Goal: Information Seeking & Learning: Learn about a topic

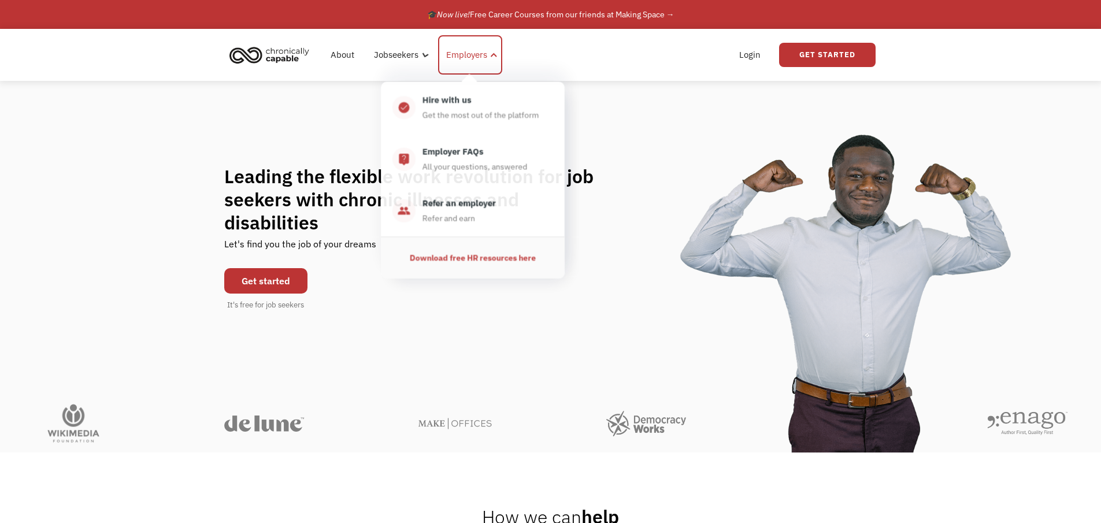
click at [494, 47] on div "Employers" at bounding box center [470, 54] width 64 height 39
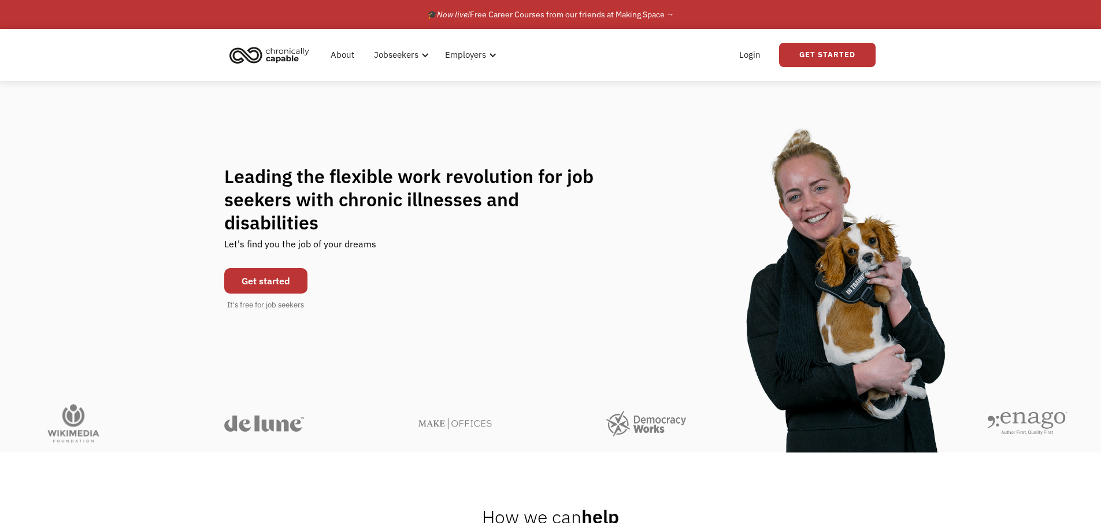
click at [293, 275] on link "Get started" at bounding box center [265, 280] width 83 height 25
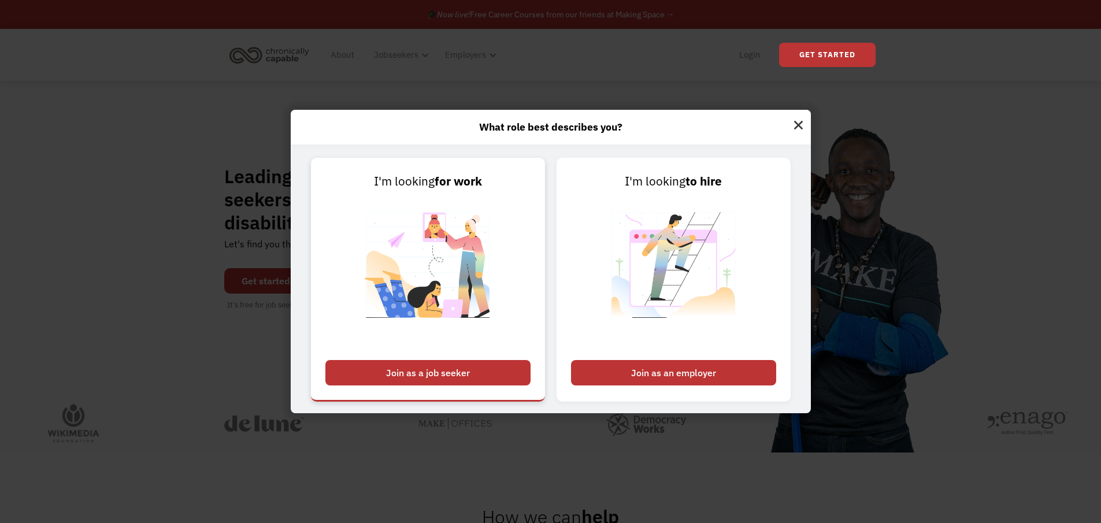
click at [471, 211] on img at bounding box center [428, 273] width 144 height 164
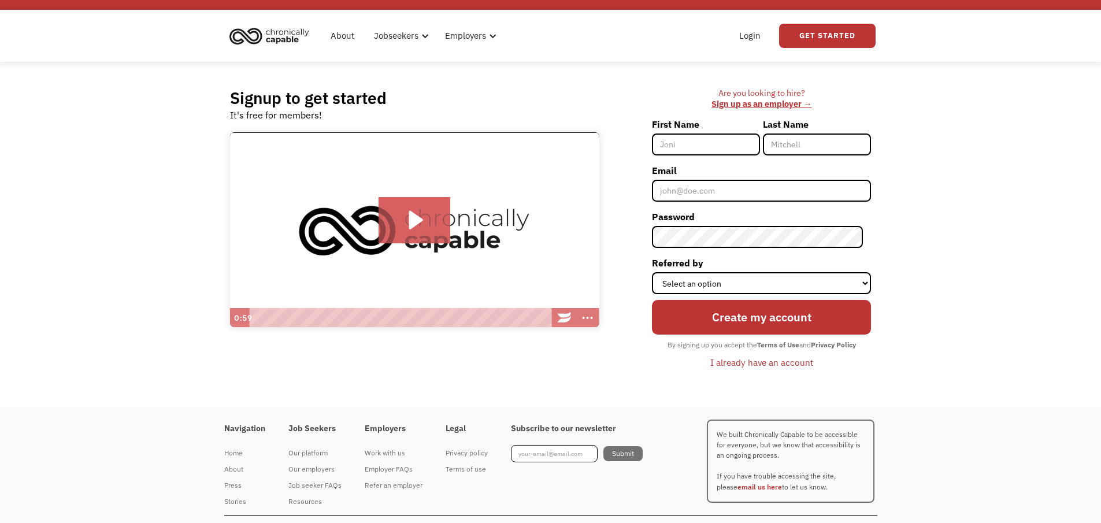
scroll to position [42, 0]
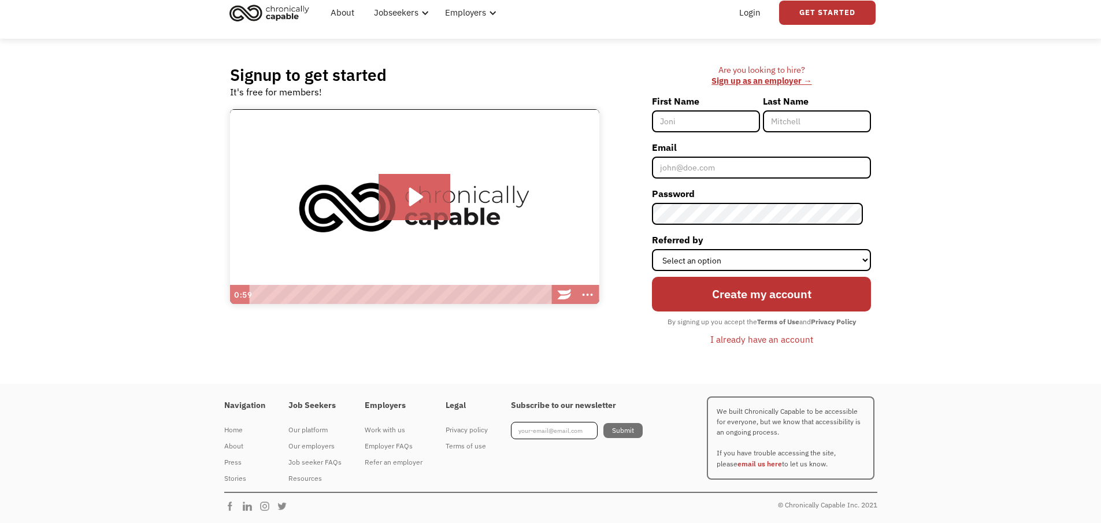
click at [305, 406] on h4 "Job Seekers" at bounding box center [314, 406] width 53 height 10
click at [308, 475] on div "Resources" at bounding box center [314, 479] width 53 height 14
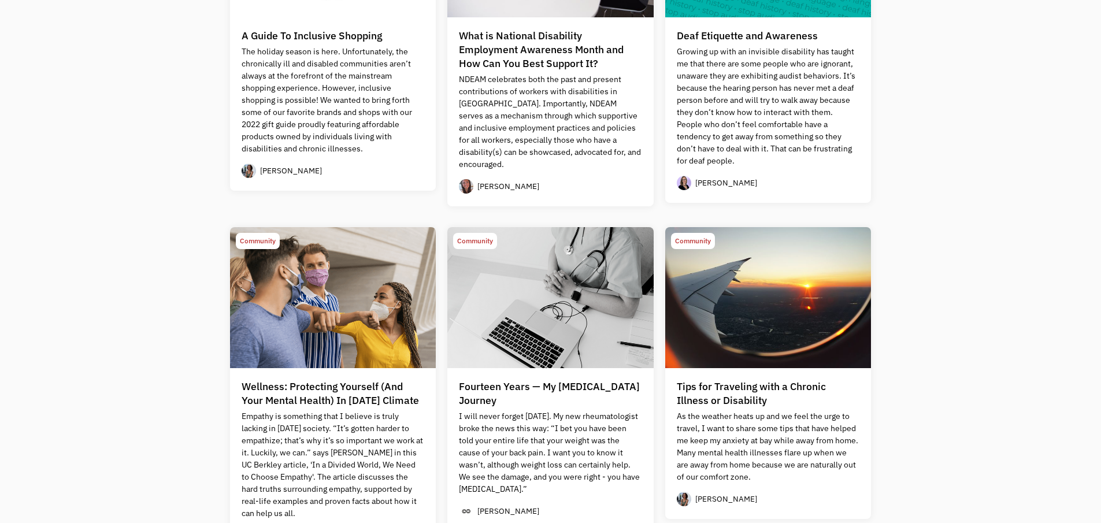
scroll to position [578, 0]
